Goal: Book appointment/travel/reservation

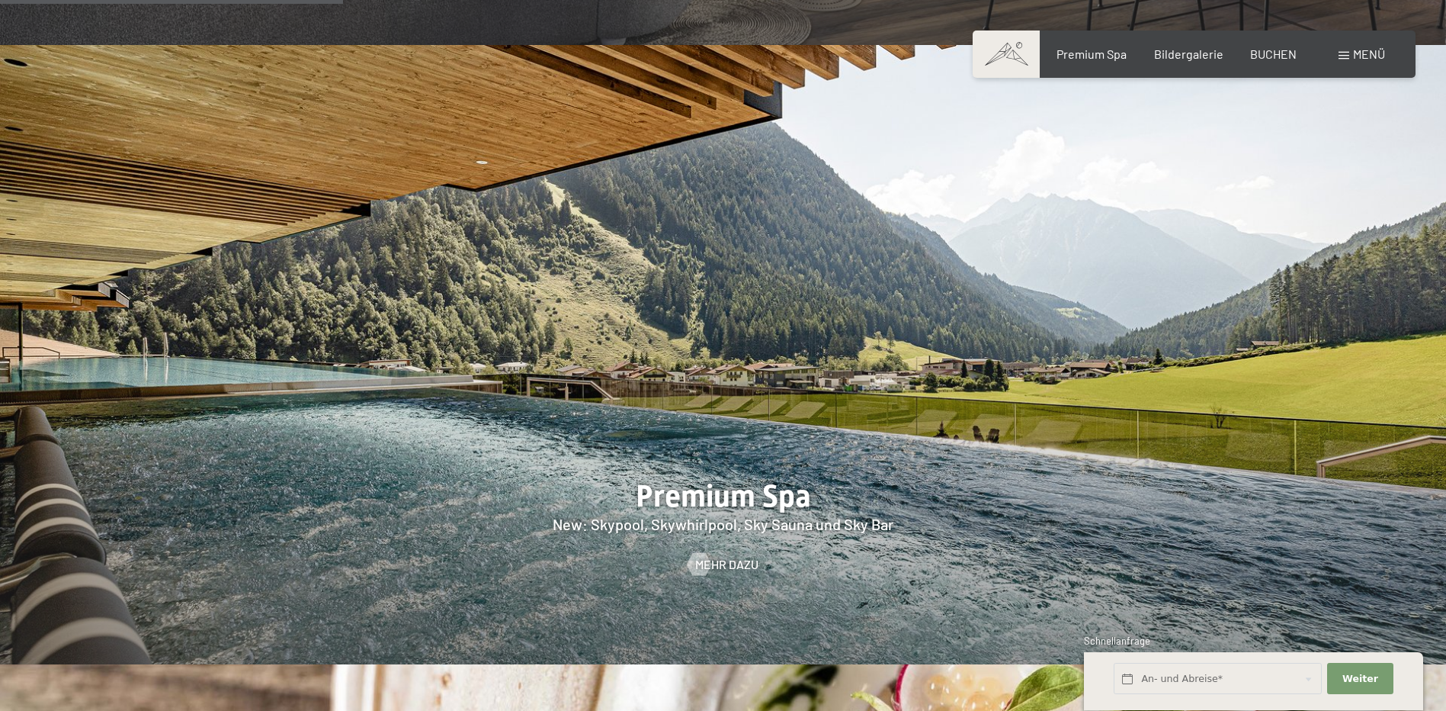
scroll to position [1754, 0]
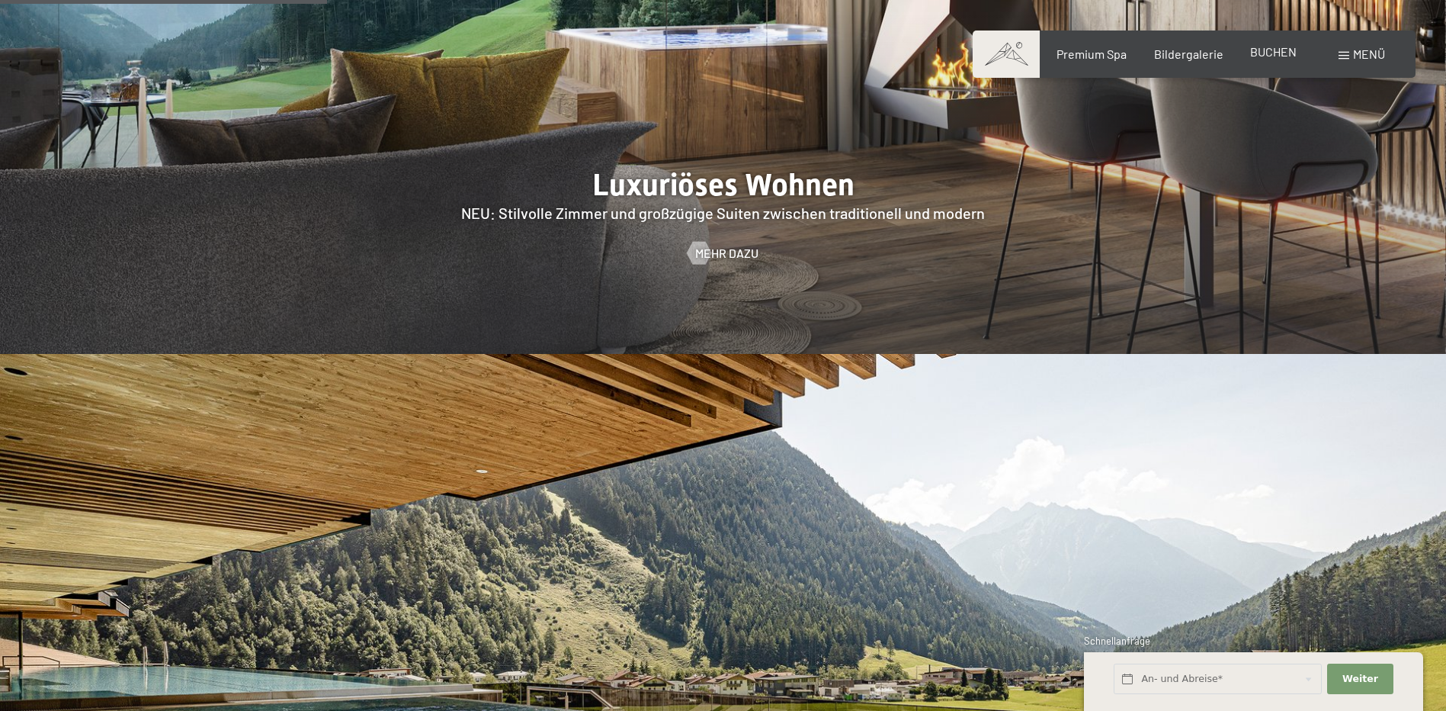
click at [1267, 50] on span "BUCHEN" at bounding box center [1274, 51] width 47 height 14
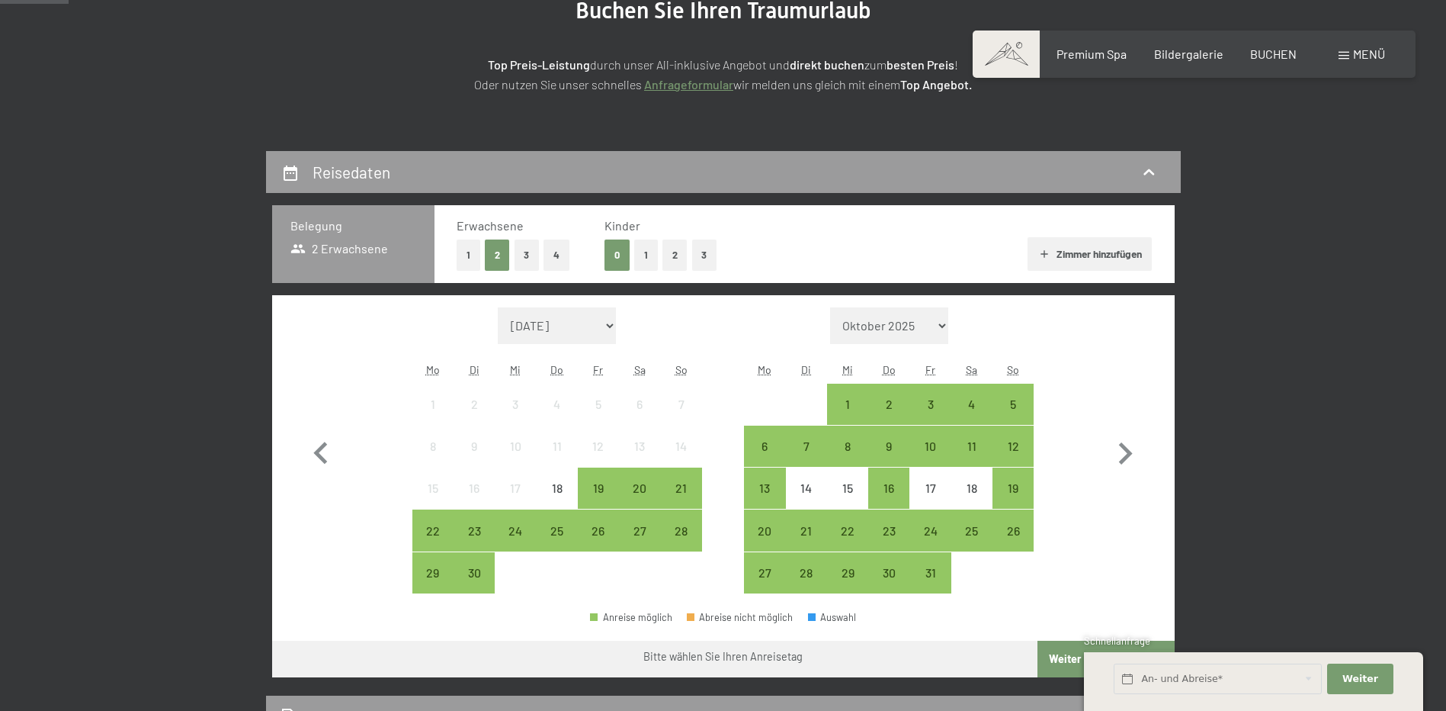
scroll to position [229, 0]
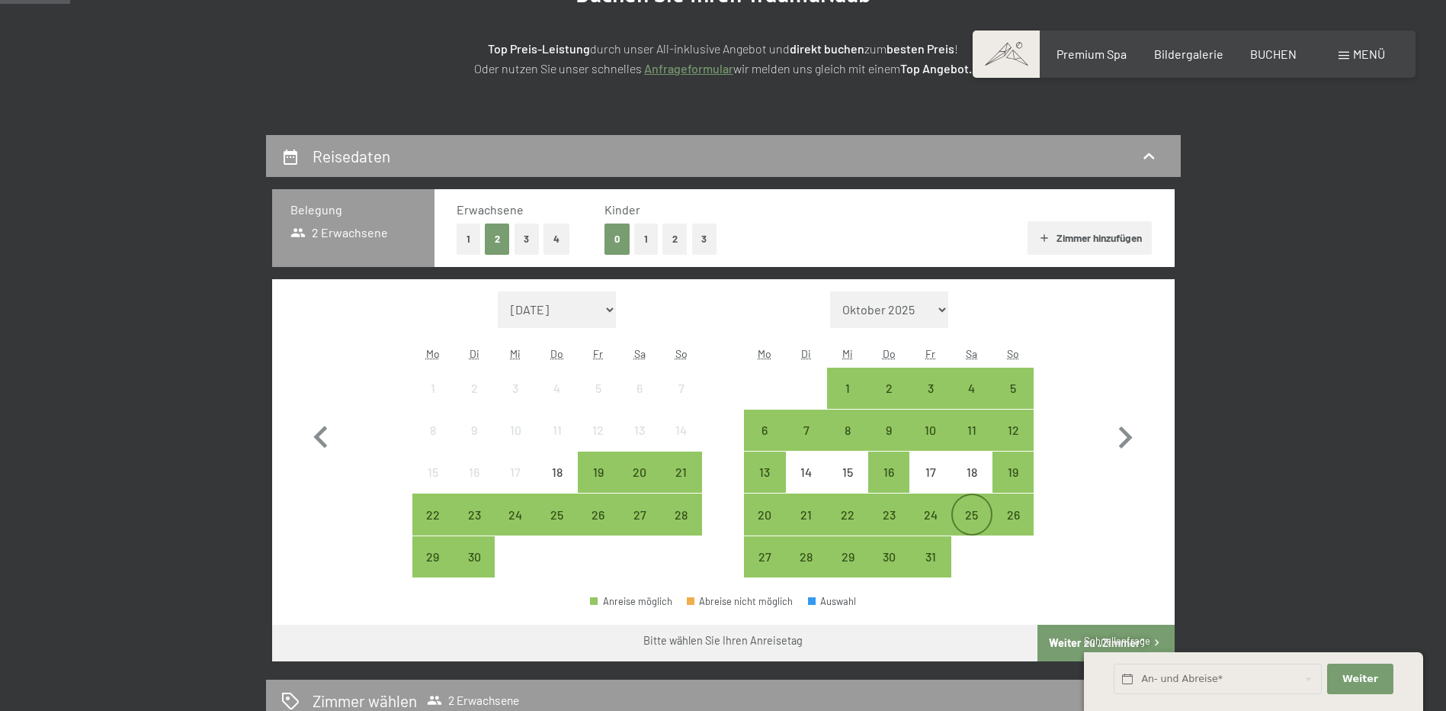
click at [979, 510] on div "25" at bounding box center [972, 528] width 38 height 38
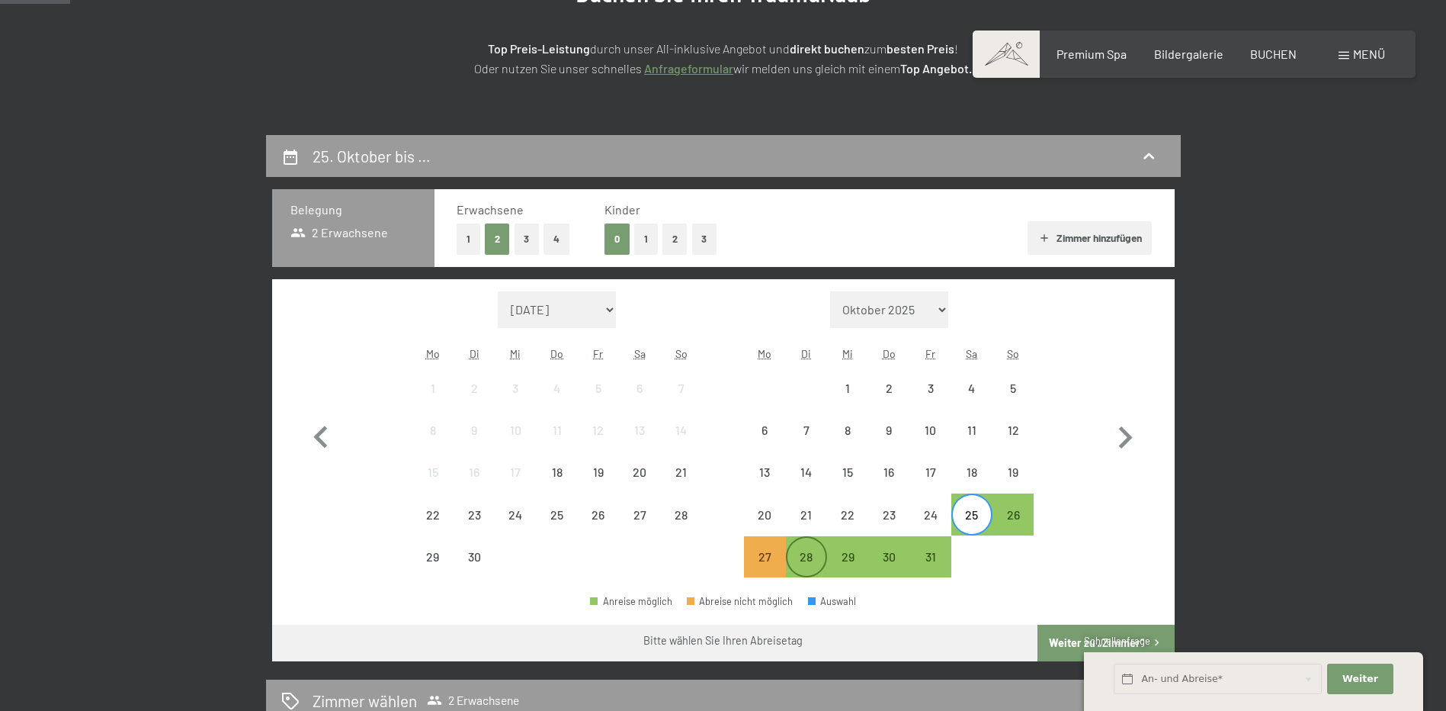
click at [808, 551] on div "28" at bounding box center [807, 570] width 38 height 38
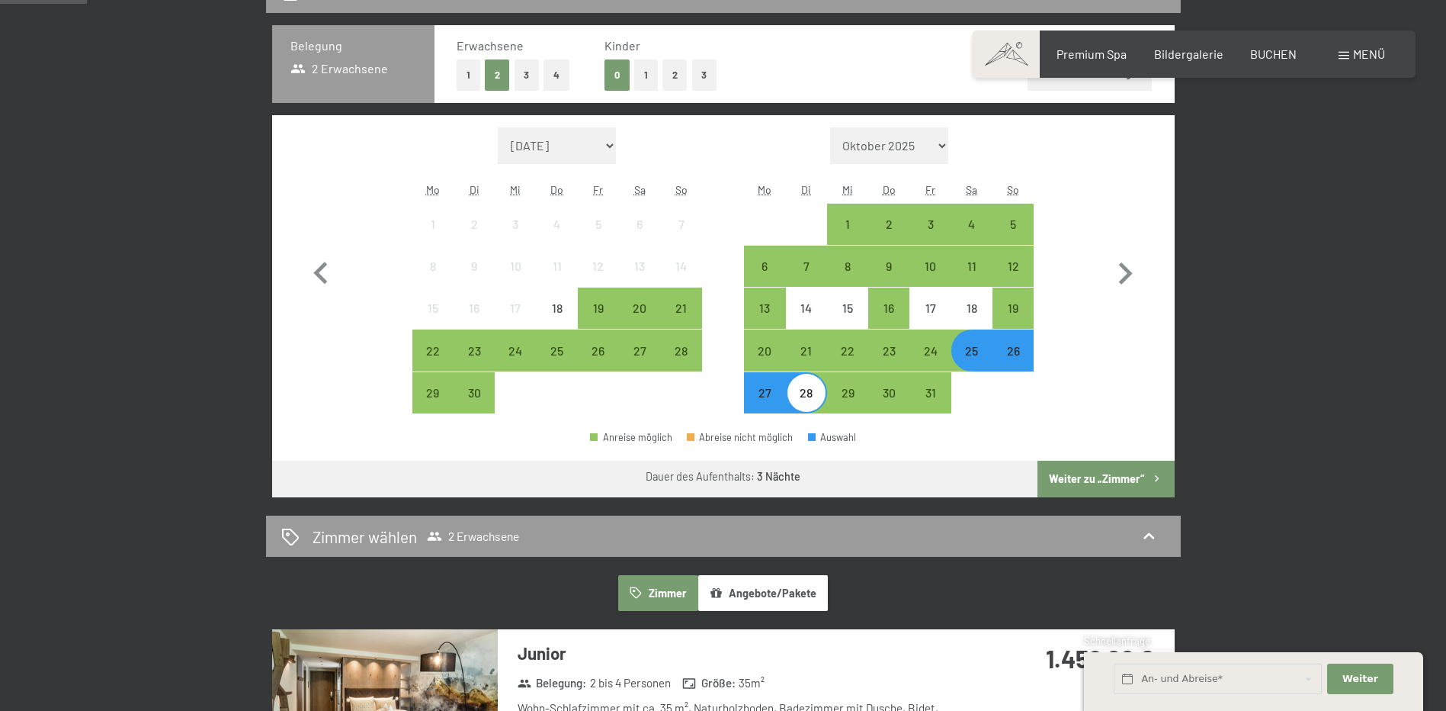
scroll to position [458, 0]
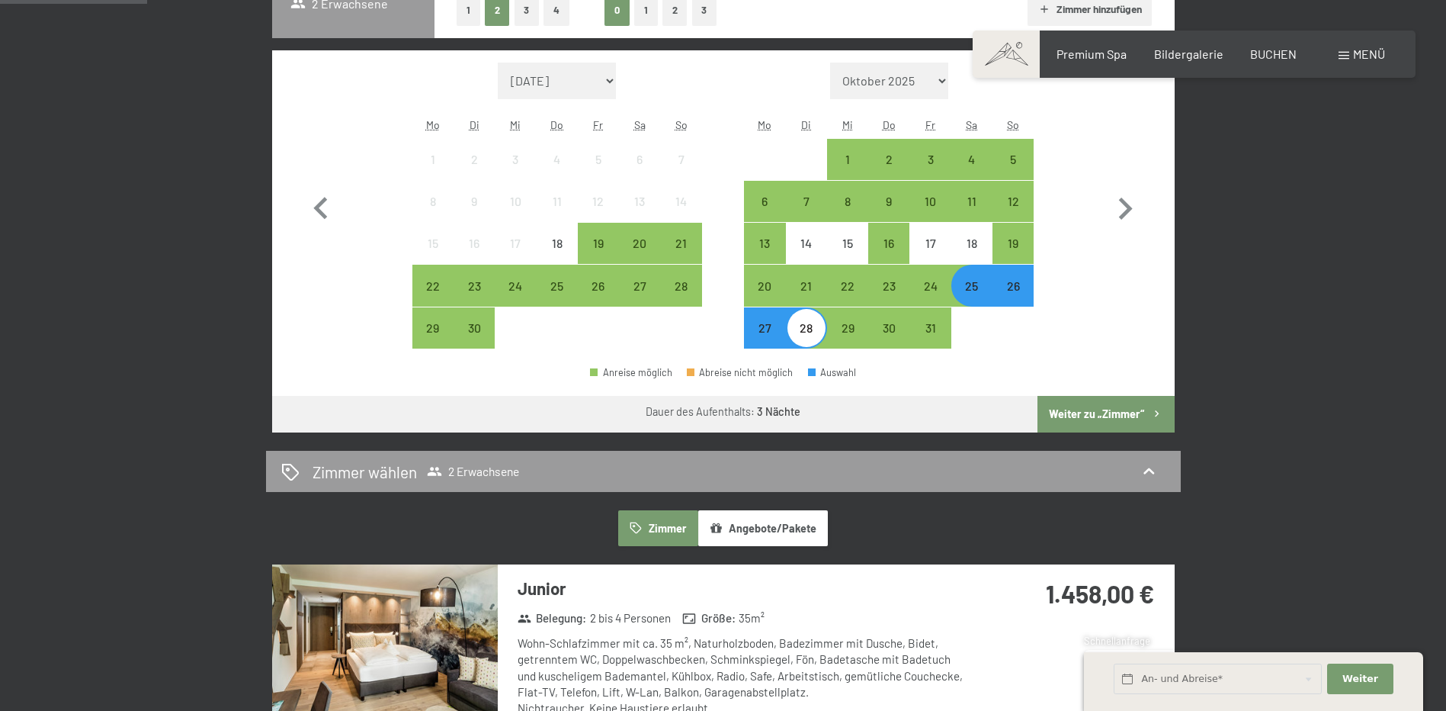
click at [1123, 410] on button "Weiter zu „Zimmer“" at bounding box center [1106, 414] width 136 height 37
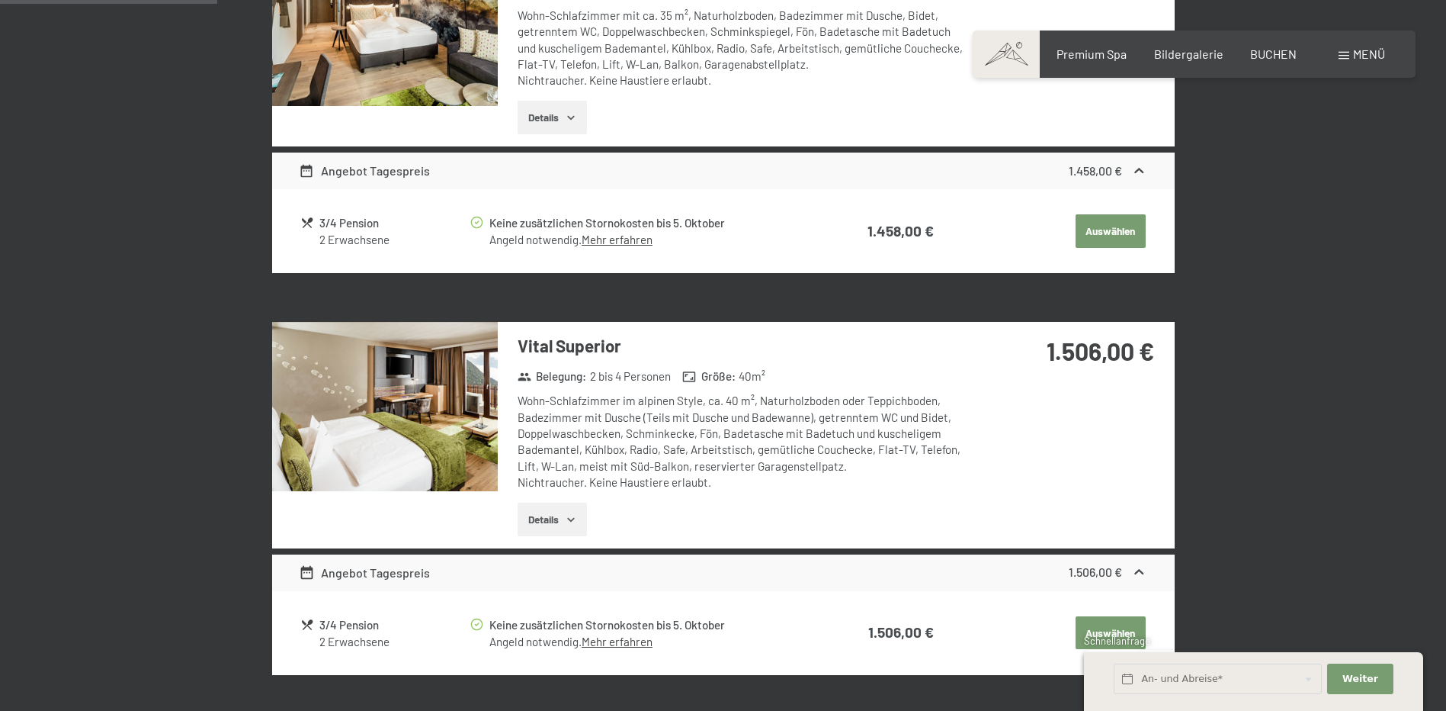
scroll to position [669, 0]
